Goal: Information Seeking & Learning: Learn about a topic

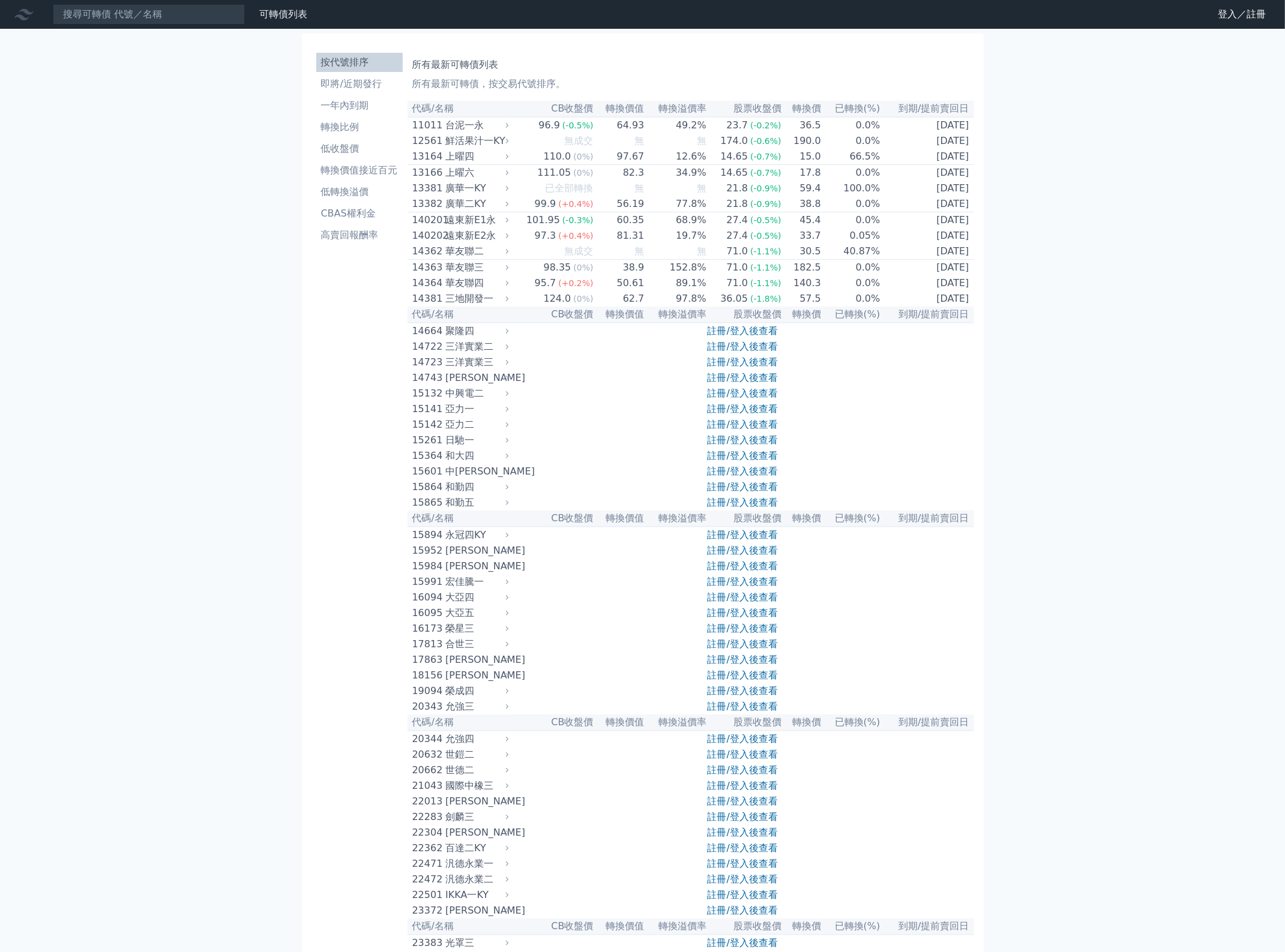
click at [756, 352] on link "註冊/登入後查看" at bounding box center [742, 346] width 70 height 11
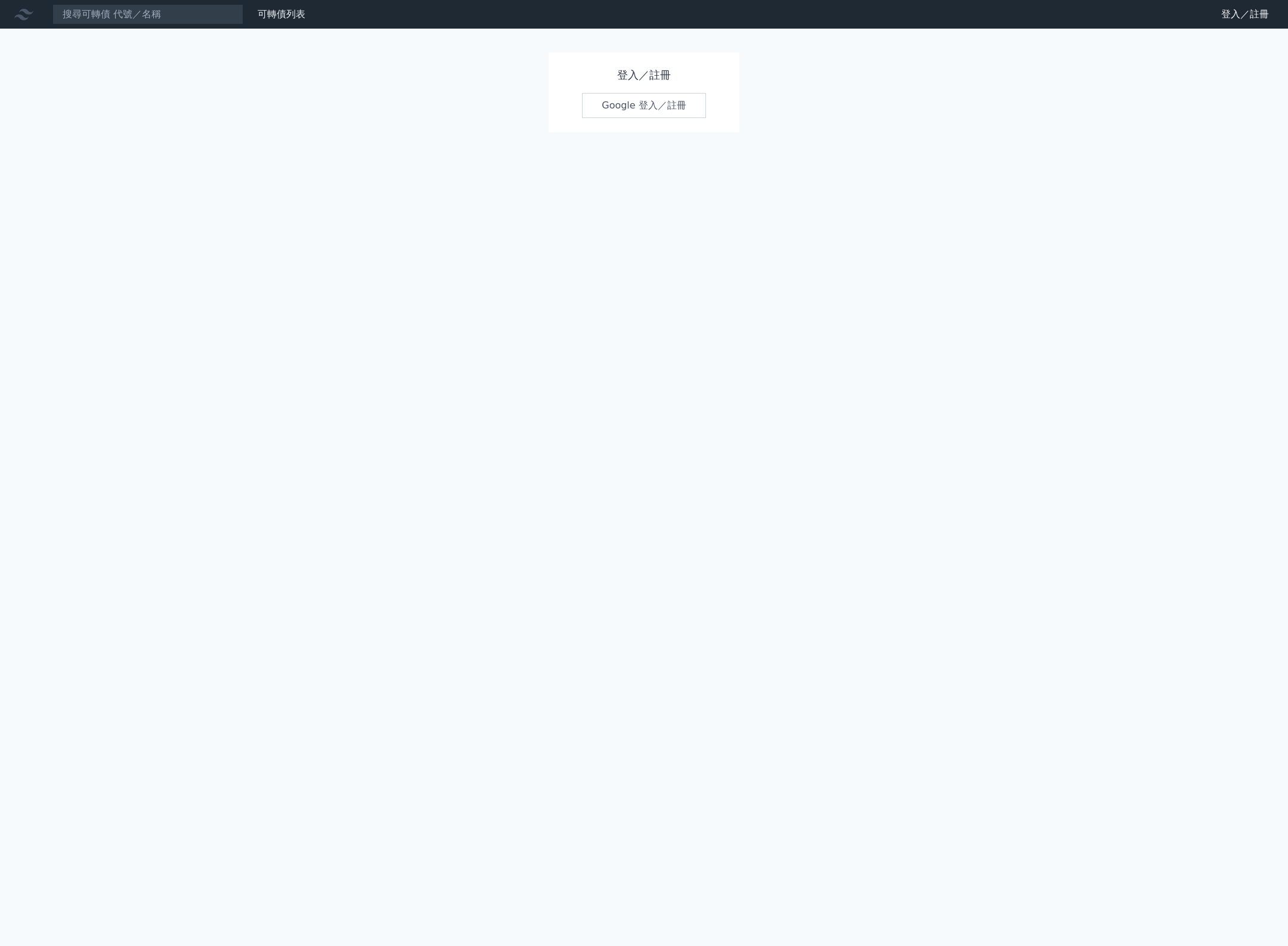
click at [684, 114] on link "Google 登入／註冊" at bounding box center [644, 105] width 124 height 25
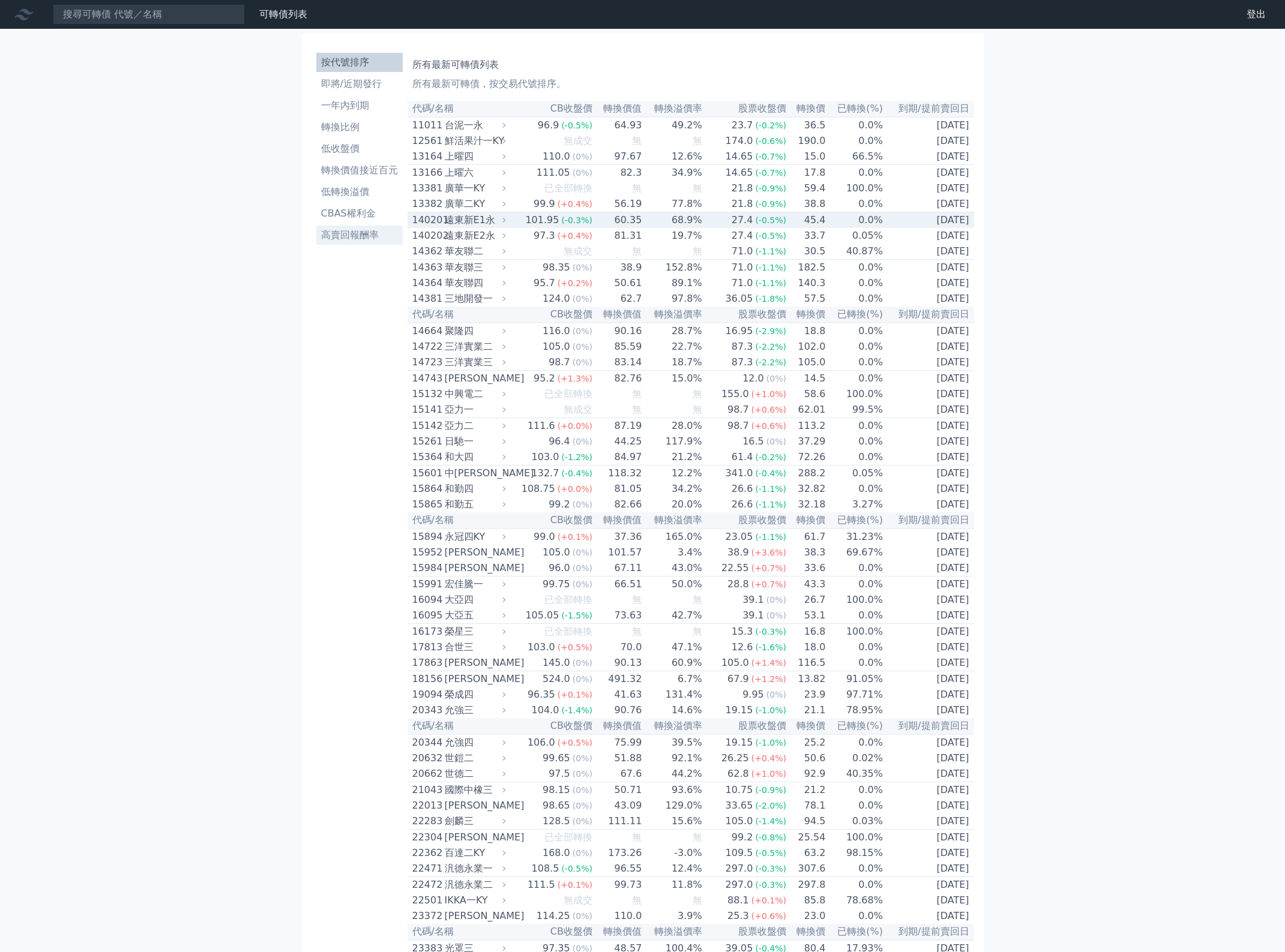
click at [328, 241] on li "高賣回報酬率" at bounding box center [360, 235] width 87 height 14
click at [331, 237] on li "高賣回報酬率" at bounding box center [360, 235] width 87 height 14
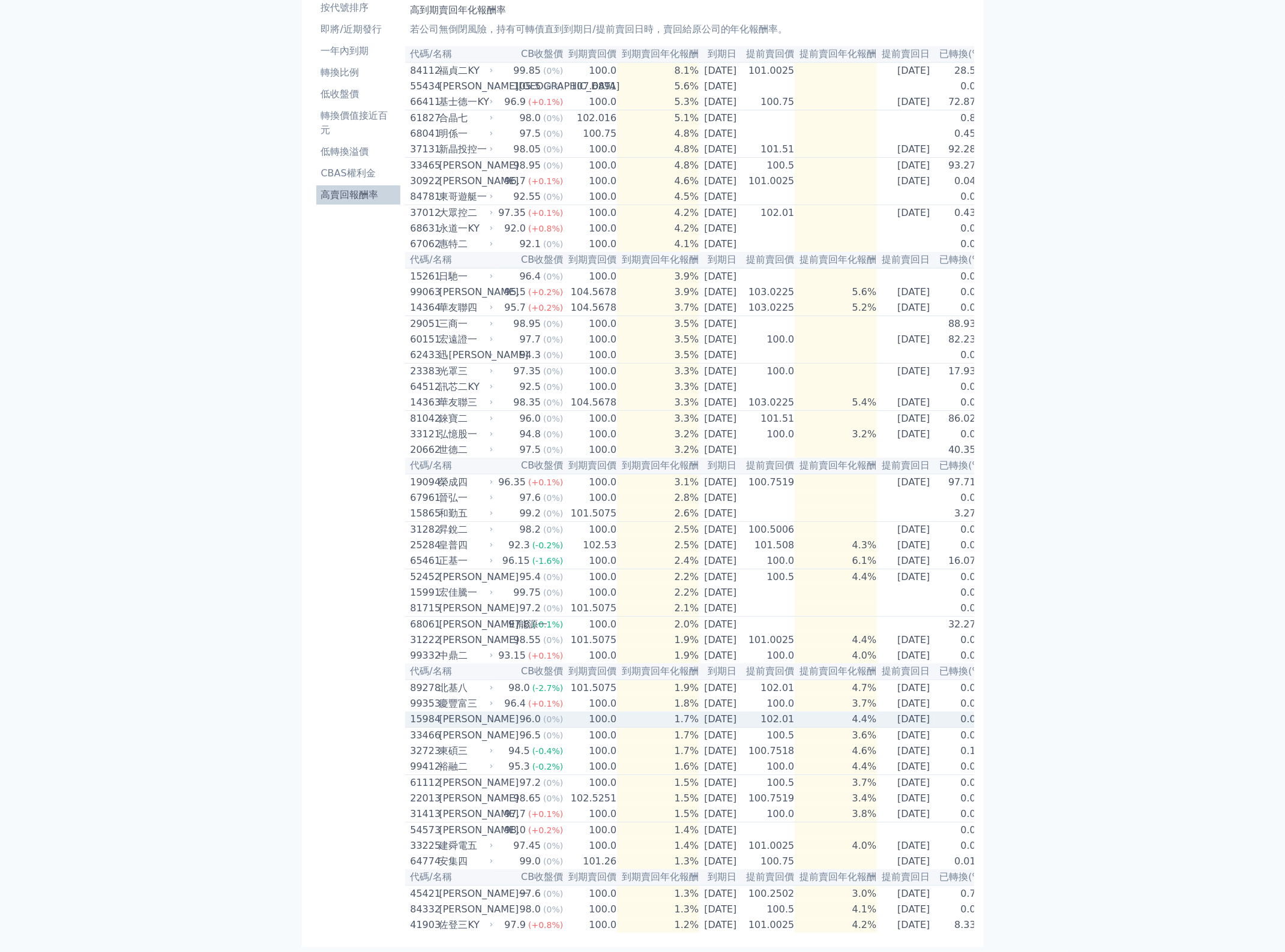
scroll to position [132, 0]
